Goal: Find specific page/section: Find specific page/section

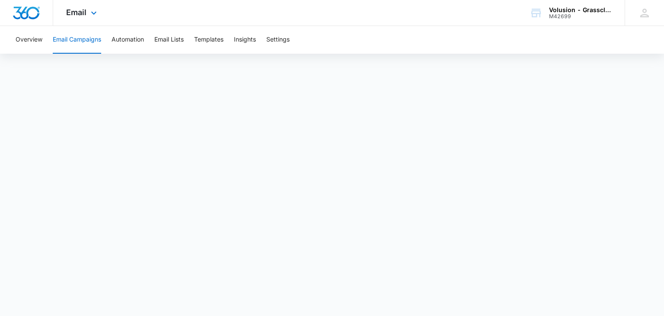
click at [448, 24] on div "Email Apps Reputation Forms CRM Email Social Payments POS Content Ads Intellige…" at bounding box center [332, 13] width 664 height 26
click at [76, 40] on button "Email Campaigns" at bounding box center [77, 40] width 48 height 28
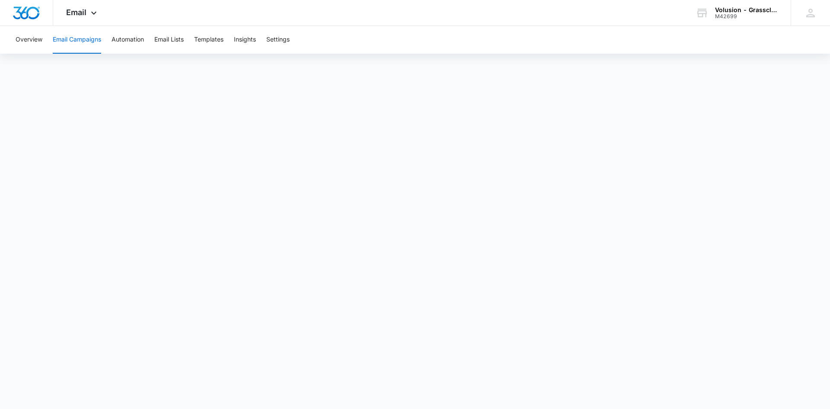
click at [77, 38] on button "Email Campaigns" at bounding box center [77, 40] width 48 height 28
click at [34, 37] on button "Overview" at bounding box center [29, 40] width 27 height 28
